Goal: Task Accomplishment & Management: Use online tool/utility

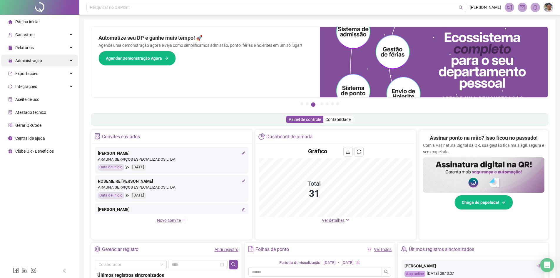
click at [52, 59] on div "Administração" at bounding box center [39, 61] width 77 height 12
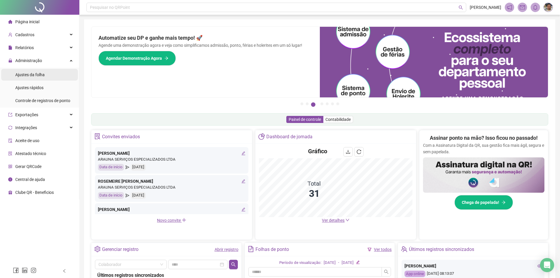
click at [49, 74] on li "Ajustes da folha" at bounding box center [39, 75] width 77 height 12
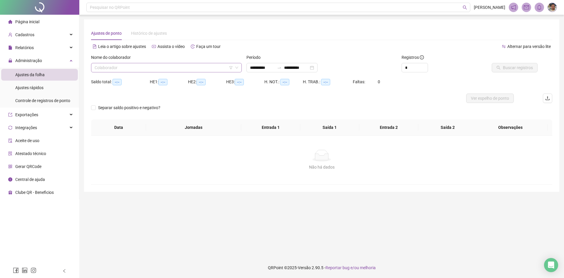
click at [112, 70] on input "search" at bounding box center [164, 67] width 138 height 9
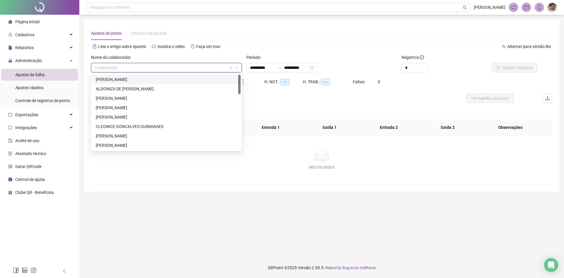
click at [114, 81] on div "[PERSON_NAME]" at bounding box center [166, 79] width 141 height 6
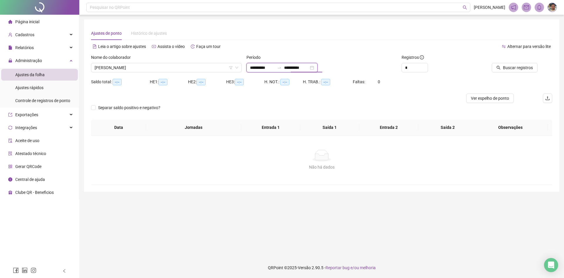
click at [309, 68] on input "**********" at bounding box center [296, 67] width 25 height 6
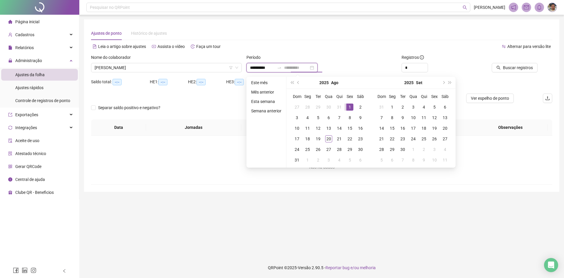
type input "**********"
click at [346, 108] on div "1" at bounding box center [349, 106] width 7 height 7
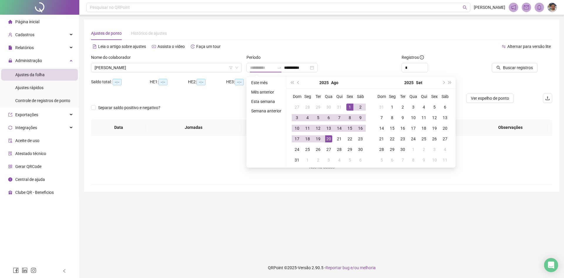
click at [328, 138] on div "20" at bounding box center [328, 138] width 7 height 7
type input "**********"
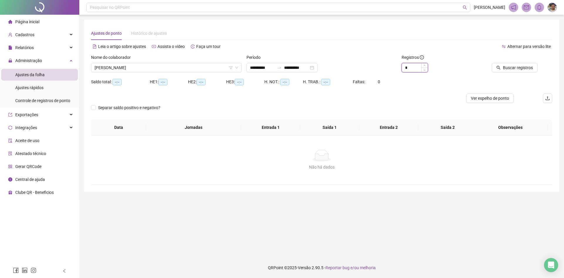
click at [414, 68] on input "*" at bounding box center [415, 67] width 26 height 9
type input "*"
click at [504, 68] on span "Buscar registros" at bounding box center [518, 67] width 30 height 6
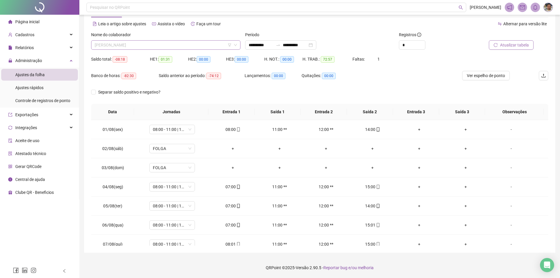
click at [220, 47] on span "[PERSON_NAME]" at bounding box center [166, 45] width 142 height 9
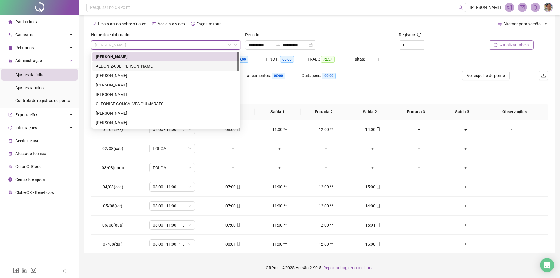
click at [198, 66] on div "ALDONIZA DE [PERSON_NAME]" at bounding box center [166, 66] width 140 height 6
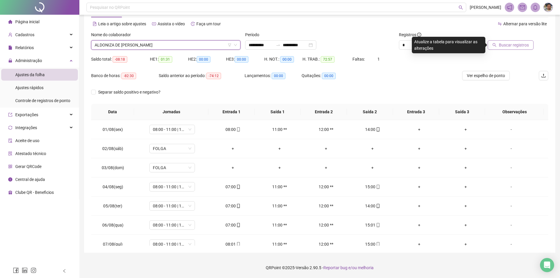
click at [497, 47] on button "Buscar registros" at bounding box center [510, 44] width 46 height 9
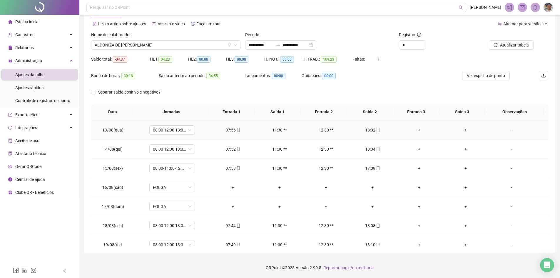
scroll to position [257, 0]
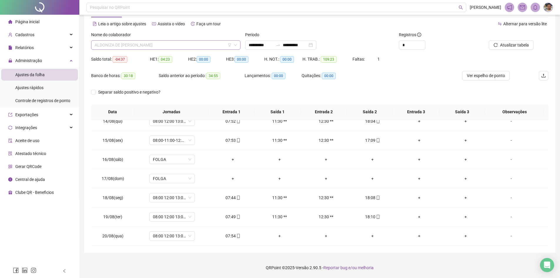
click at [203, 42] on span "ALDONIZA DE [PERSON_NAME]" at bounding box center [166, 45] width 142 height 9
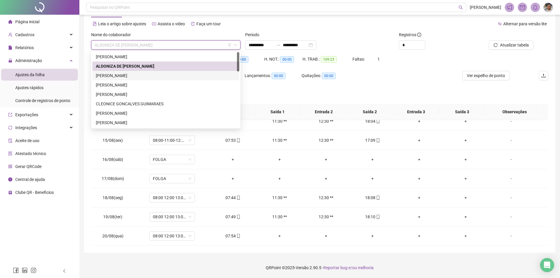
click at [164, 75] on div "[PERSON_NAME]" at bounding box center [166, 75] width 140 height 6
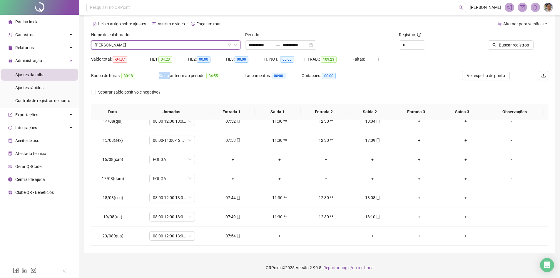
click at [164, 75] on div "Saldo anterior ao período: 34:55" at bounding box center [202, 75] width 86 height 7
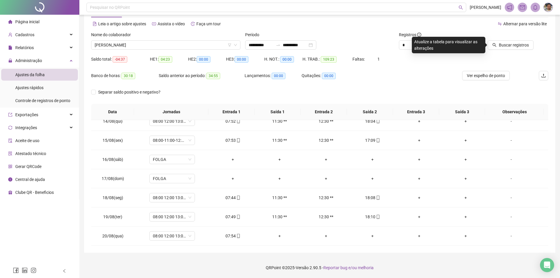
click at [507, 40] on div at bounding box center [505, 35] width 58 height 9
click at [507, 42] on span "Buscar registros" at bounding box center [514, 45] width 30 height 6
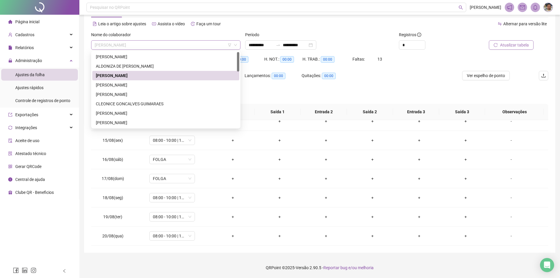
click at [219, 44] on span "[PERSON_NAME]" at bounding box center [166, 45] width 142 height 9
click at [166, 82] on div "[PERSON_NAME]" at bounding box center [166, 85] width 140 height 6
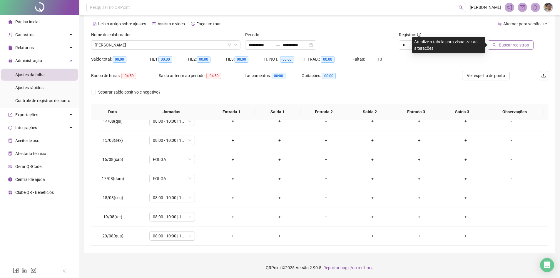
click at [529, 43] on button "Buscar registros" at bounding box center [510, 44] width 46 height 9
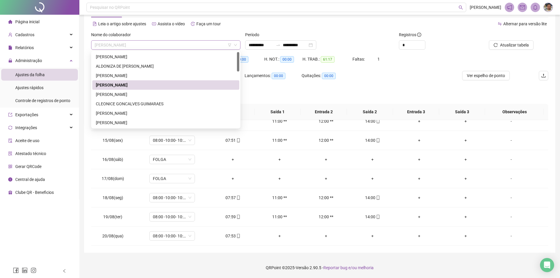
click at [217, 44] on span "[PERSON_NAME]" at bounding box center [166, 45] width 142 height 9
click at [185, 93] on div "[PERSON_NAME]" at bounding box center [166, 94] width 140 height 6
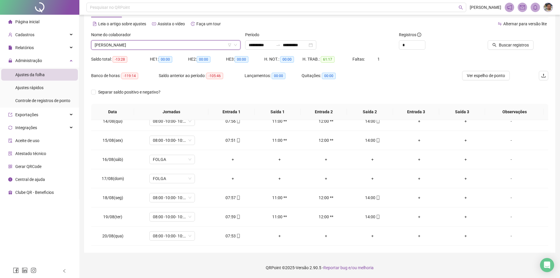
click at [185, 93] on div "Separar saldo positivo e negativo?" at bounding box center [319, 95] width 457 height 16
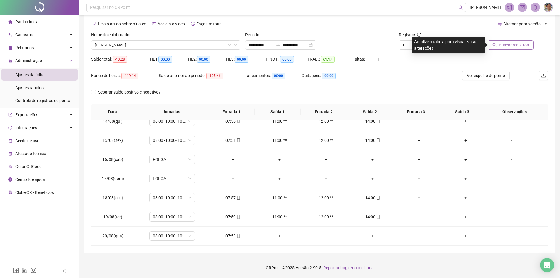
click at [524, 43] on span "Buscar registros" at bounding box center [514, 45] width 30 height 6
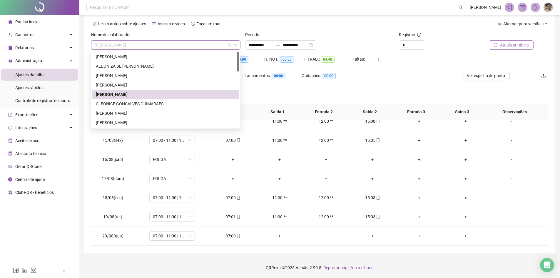
click at [180, 45] on span "[PERSON_NAME]" at bounding box center [166, 45] width 142 height 9
click at [150, 103] on div "CLEONICE GONCALVES GUIMARAES" at bounding box center [166, 103] width 140 height 6
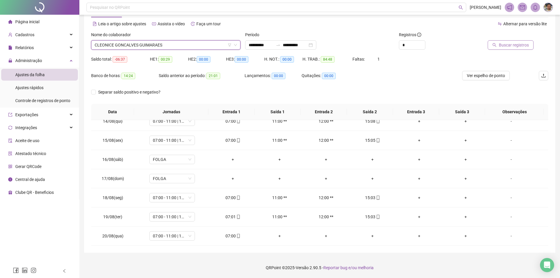
click at [150, 103] on div "Separar saldo positivo e negativo?" at bounding box center [133, 95] width 85 height 16
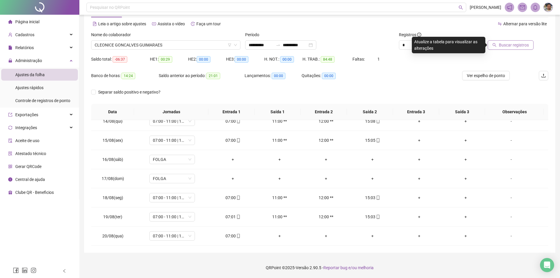
click at [496, 48] on button "Buscar registros" at bounding box center [510, 44] width 46 height 9
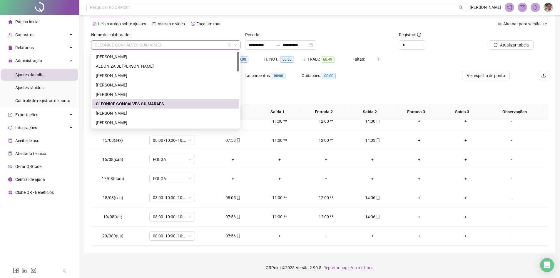
click at [214, 45] on span "CLEONICE GONCALVES GUIMARAES" at bounding box center [166, 45] width 142 height 9
click at [138, 112] on div "[PERSON_NAME]" at bounding box center [166, 113] width 140 height 6
click at [138, 112] on th "Jornadas" at bounding box center [171, 112] width 74 height 16
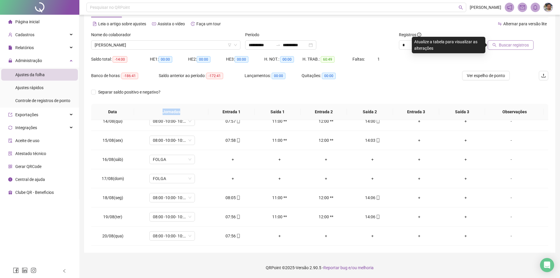
click at [495, 49] on button "Buscar registros" at bounding box center [510, 44] width 46 height 9
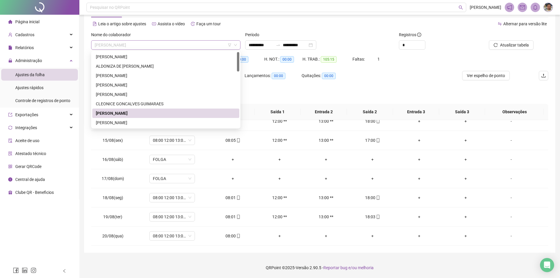
click at [217, 42] on span "[PERSON_NAME]" at bounding box center [166, 45] width 142 height 9
click at [159, 122] on div "[PERSON_NAME]" at bounding box center [166, 122] width 140 height 6
click at [159, 122] on span "08:00 12:00 13:00 18:00" at bounding box center [172, 121] width 38 height 9
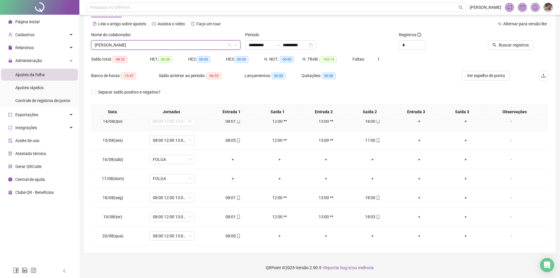
scroll to position [253, 0]
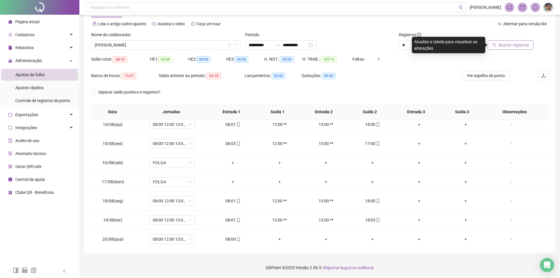
click at [509, 43] on span "Buscar registros" at bounding box center [514, 45] width 30 height 6
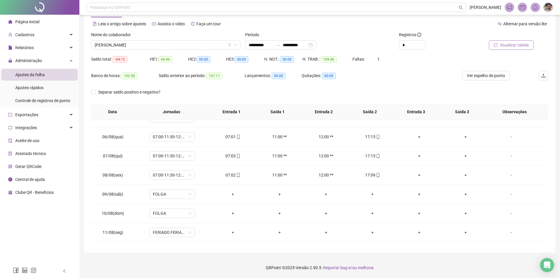
scroll to position [257, 0]
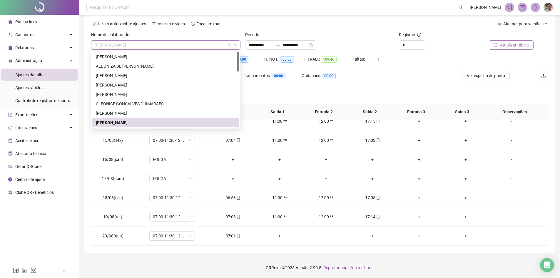
click at [212, 48] on span "[PERSON_NAME]" at bounding box center [166, 45] width 142 height 9
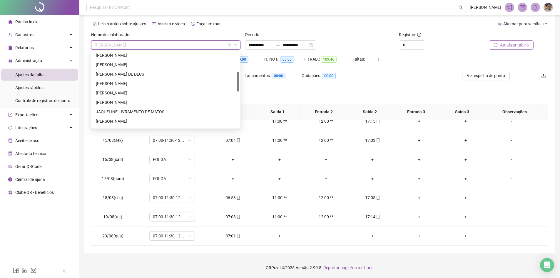
scroll to position [77, 0]
click at [147, 55] on div "[PERSON_NAME]" at bounding box center [166, 55] width 140 height 6
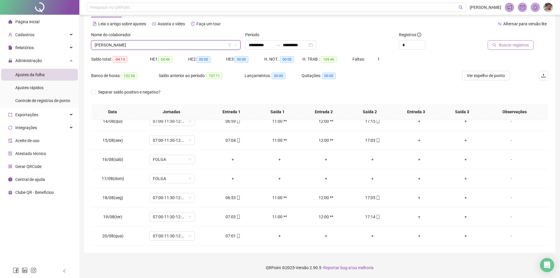
click at [147, 55] on div "Saldo total: -04:13" at bounding box center [120, 58] width 59 height 9
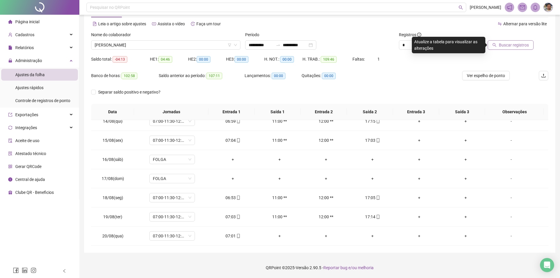
click at [502, 48] on span "Buscar registros" at bounding box center [514, 45] width 30 height 6
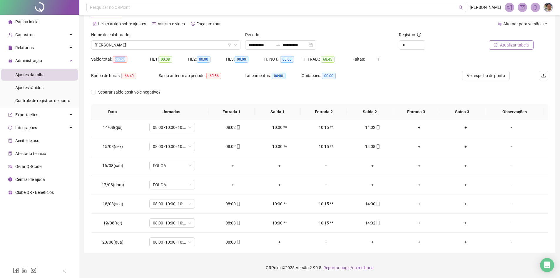
scroll to position [257, 0]
